Goal: Transaction & Acquisition: Purchase product/service

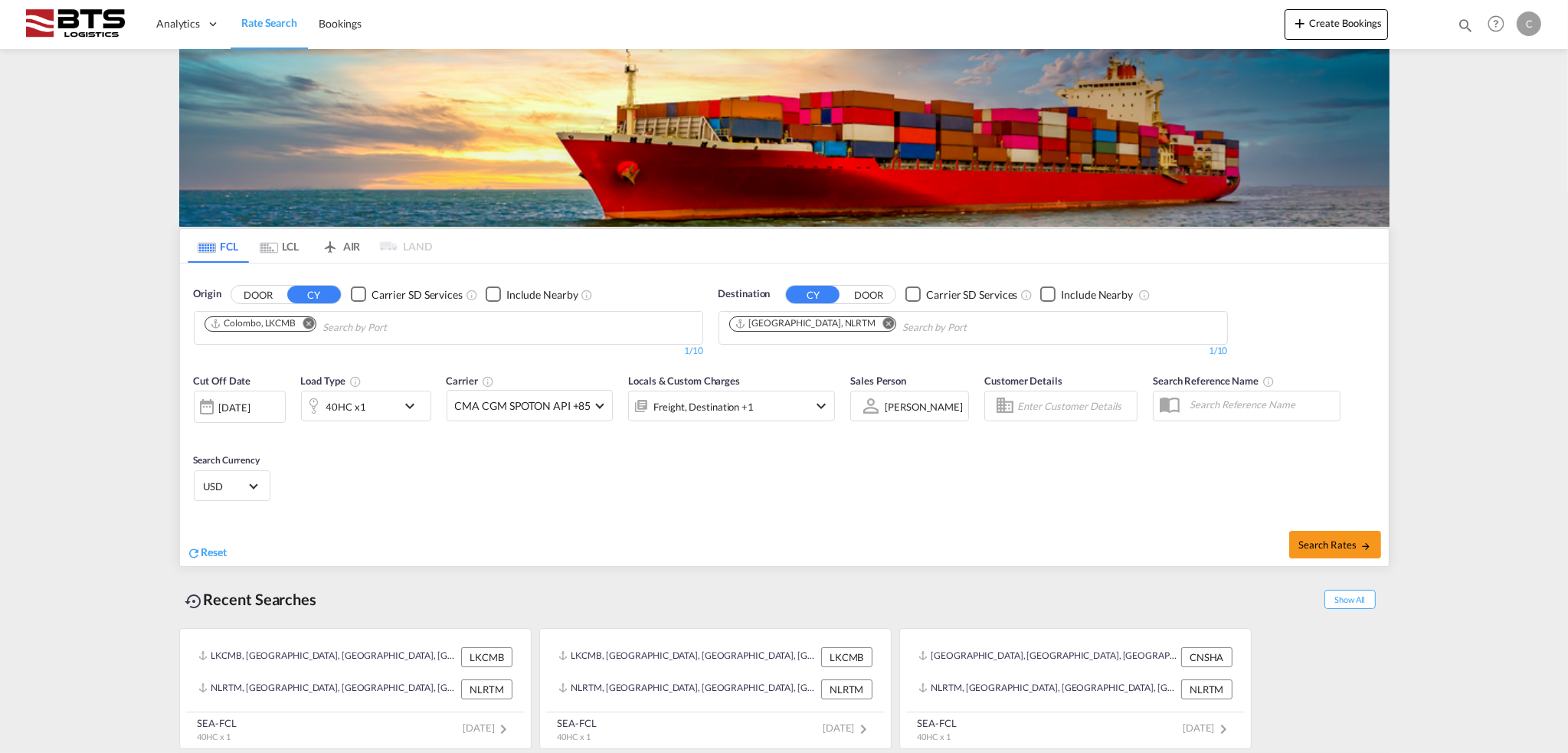
click at [466, 331] on input "Chips input." at bounding box center [396, 328] width 146 height 25
click at [484, 323] on body "Analytics Dashboard Rate Search Bookings Analytics Dashboard" at bounding box center [784, 376] width 1568 height 753
type input "surab"
click at [332, 364] on div "Surab aya Indonesia IDSUB" at bounding box center [322, 363] width 291 height 46
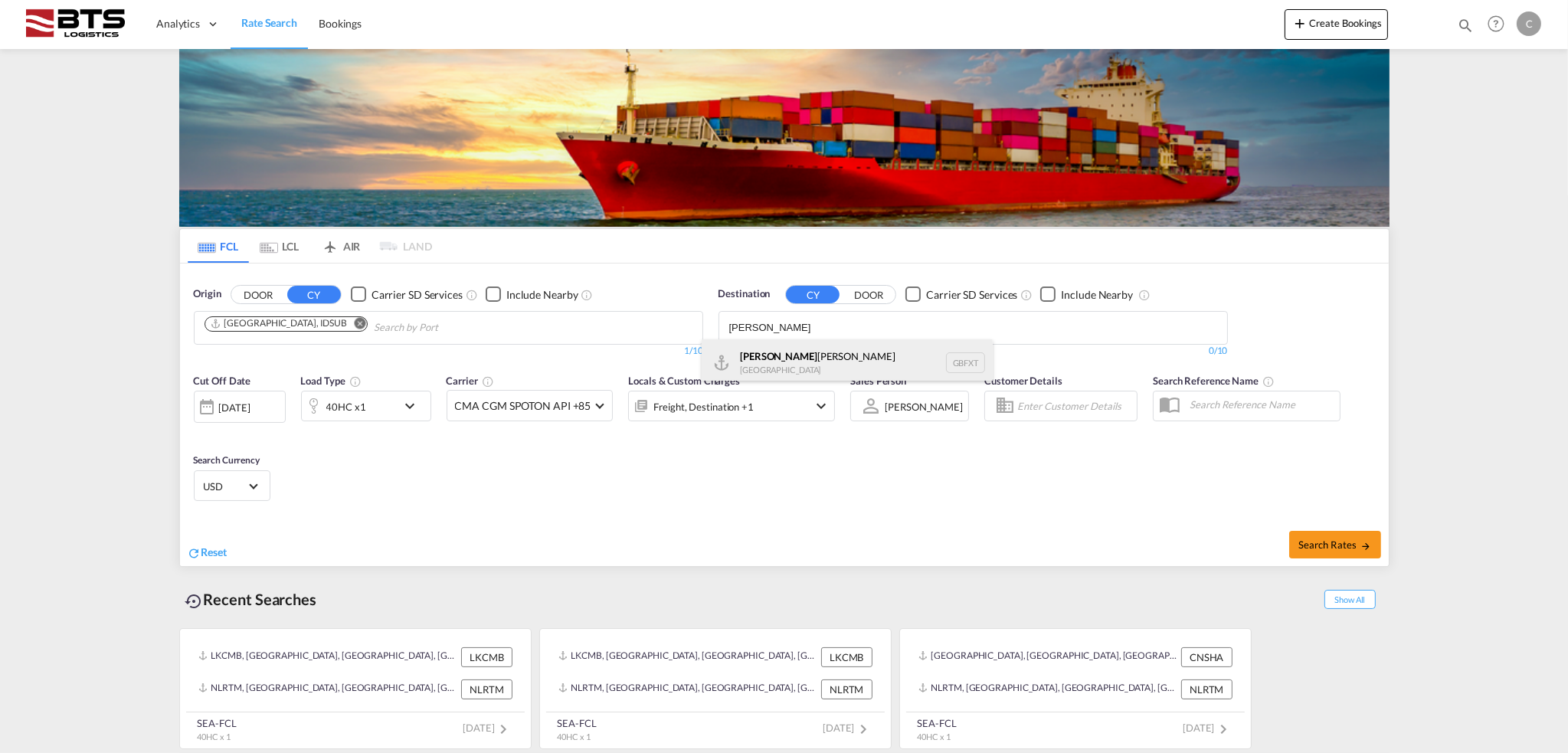
type input "[PERSON_NAME]"
click at [842, 366] on div "[PERSON_NAME] [GEOGRAPHIC_DATA] GBFXT" at bounding box center [847, 363] width 291 height 46
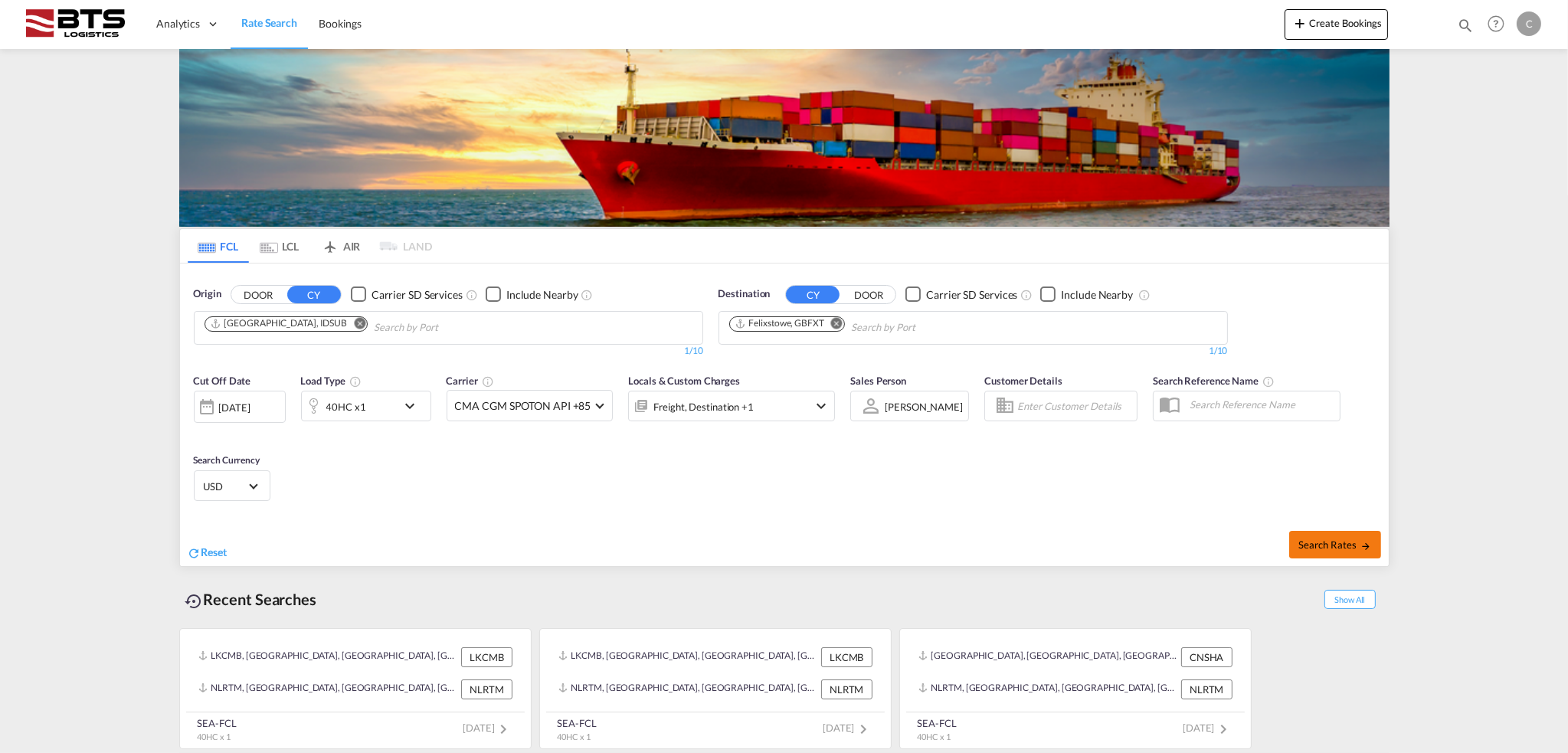
click at [1349, 550] on button "Search Rates" at bounding box center [1334, 544] width 92 height 28
type input "IDSUB to GBFXT / [DATE]"
